Goal: Information Seeking & Learning: Learn about a topic

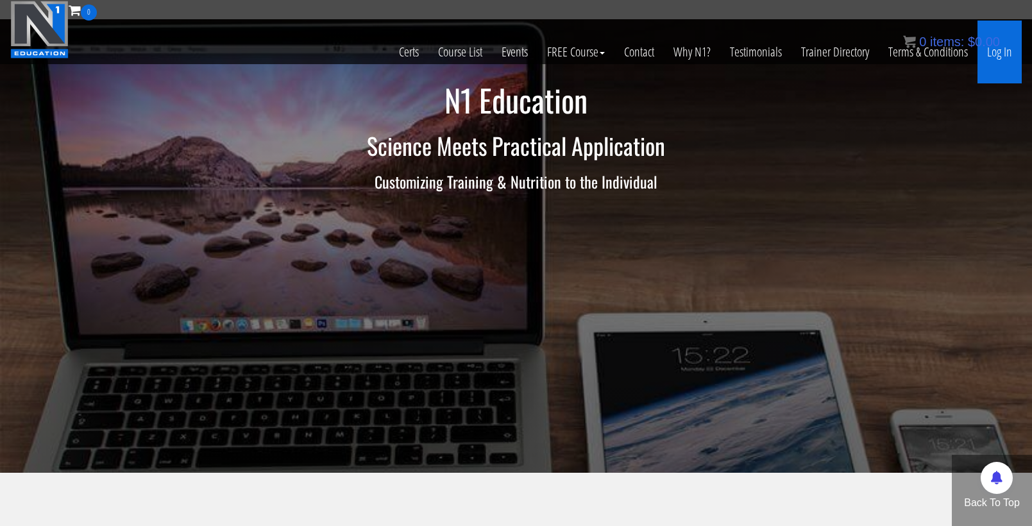
click at [1010, 53] on link "Log In" at bounding box center [1000, 52] width 44 height 63
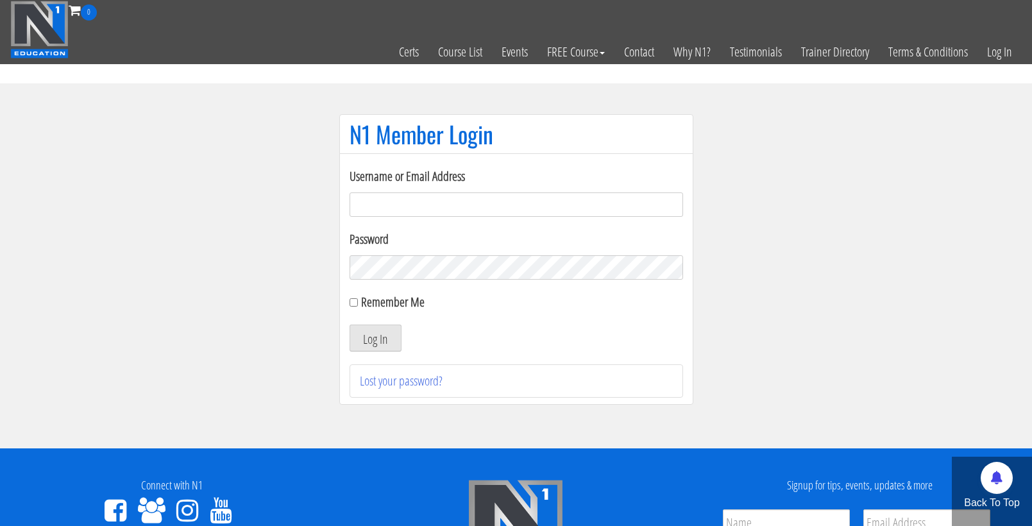
type input "cmoxley"
click at [375, 338] on button "Log In" at bounding box center [376, 338] width 52 height 27
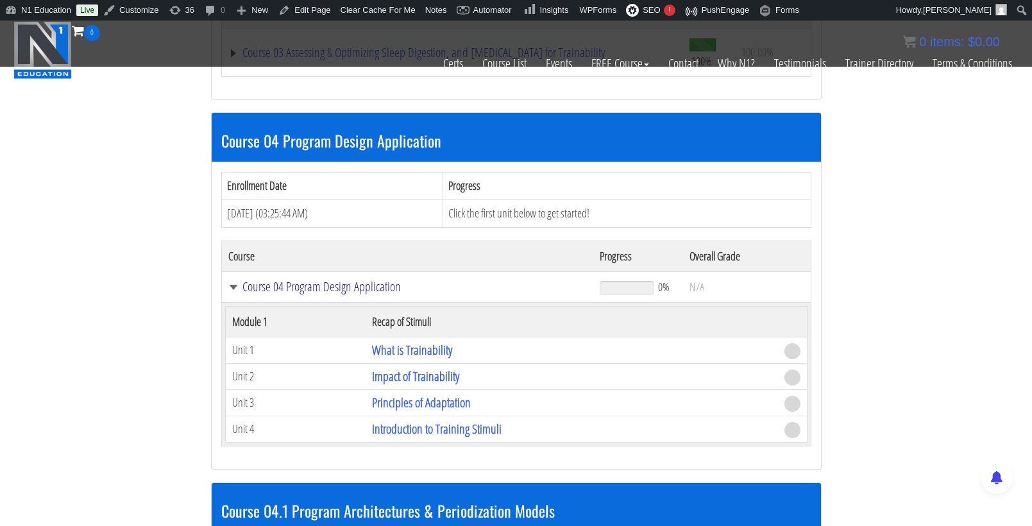
scroll to position [1280, 0]
click at [357, 280] on link "Course 04 Program Design Application" at bounding box center [407, 286] width 359 height 13
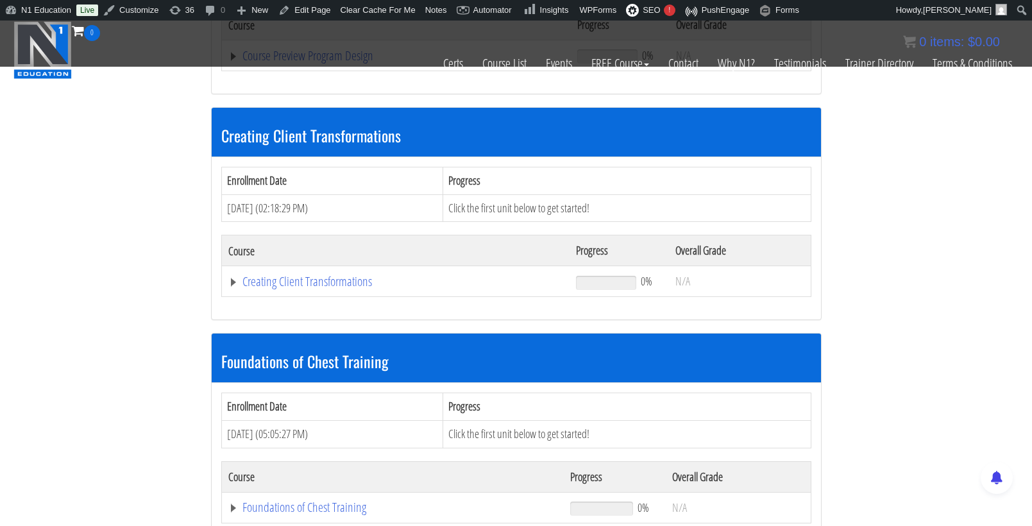
scroll to position [2436, 0]
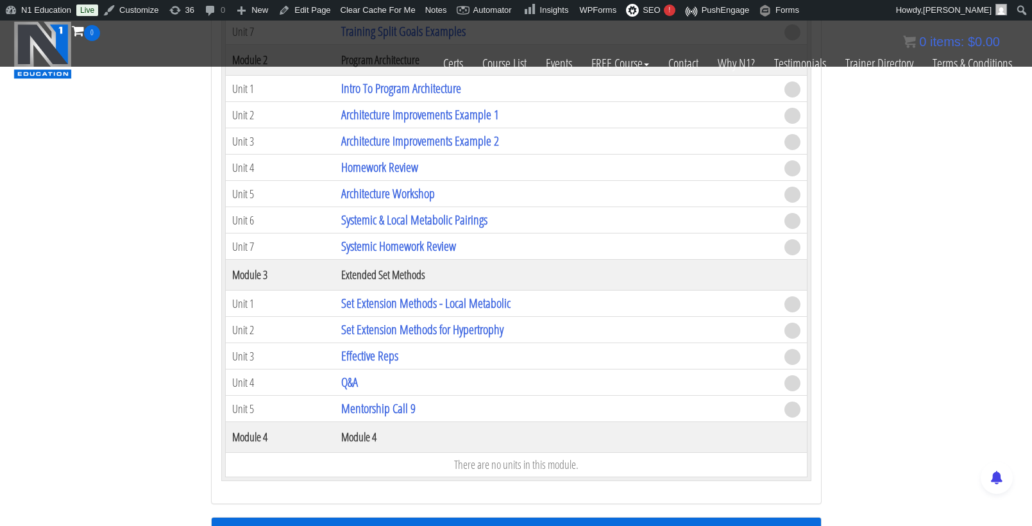
scroll to position [4260, 0]
click at [377, 399] on link "Mentorship Call 9" at bounding box center [378, 407] width 74 height 17
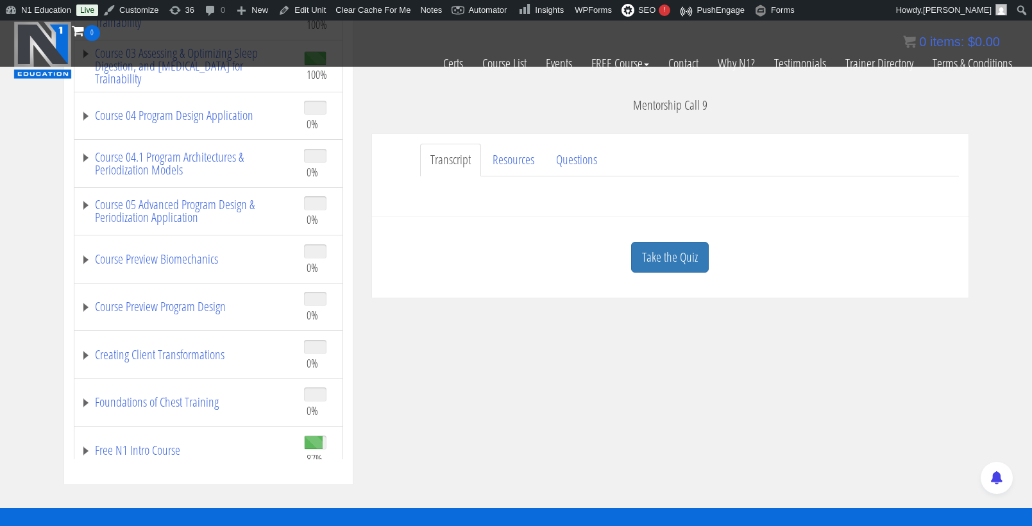
scroll to position [330, 0]
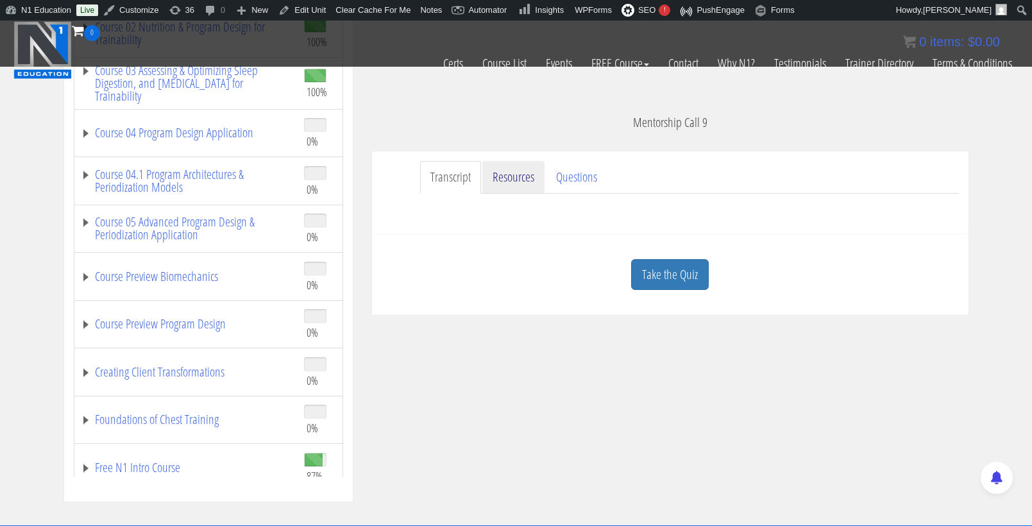
click at [520, 169] on link "Resources" at bounding box center [513, 177] width 62 height 33
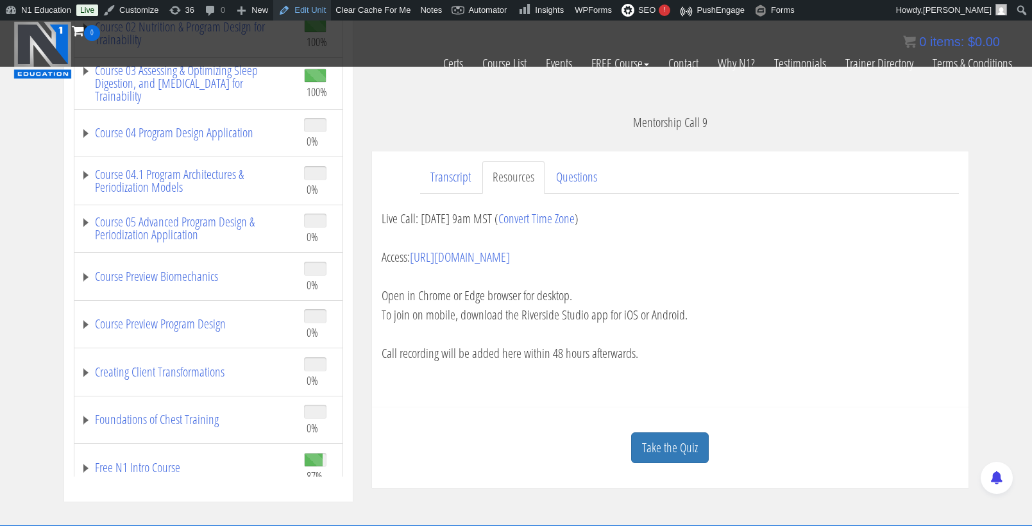
click at [320, 11] on link "Edit Unit" at bounding box center [302, 10] width 58 height 21
